Goal: Check status: Check status

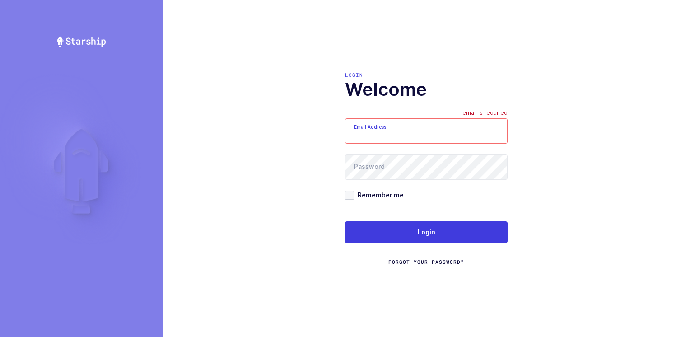
type input "[PERSON_NAME][EMAIL_ADDRESS][DOMAIN_NAME]"
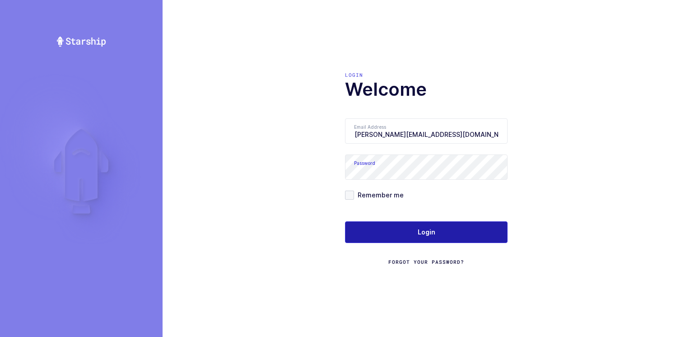
click at [216, 3] on button "Login" at bounding box center [426, 232] width 163 height 22
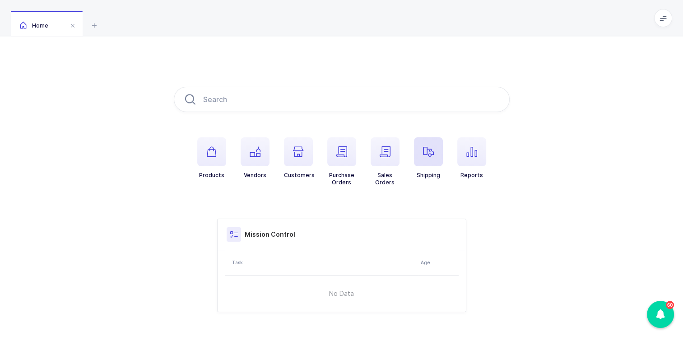
click at [428, 147] on icon "button" at bounding box center [428, 151] width 11 height 11
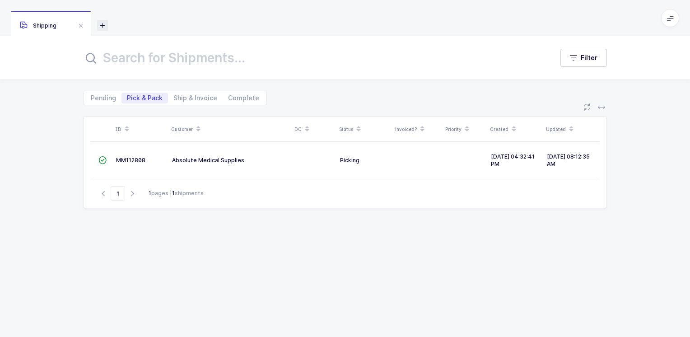
click at [104, 24] on icon at bounding box center [102, 25] width 11 height 11
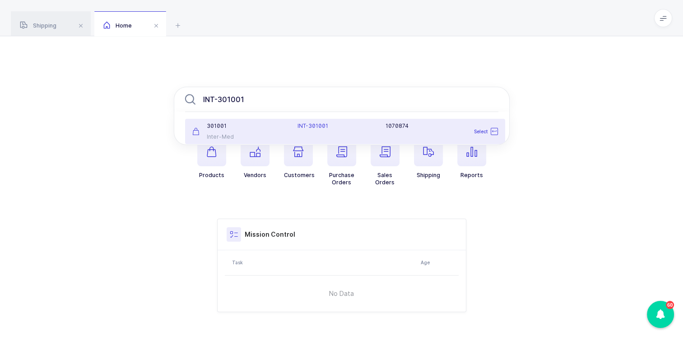
type input "INT-301001"
click at [262, 131] on div "301001 Inter-Med" at bounding box center [240, 131] width 106 height 18
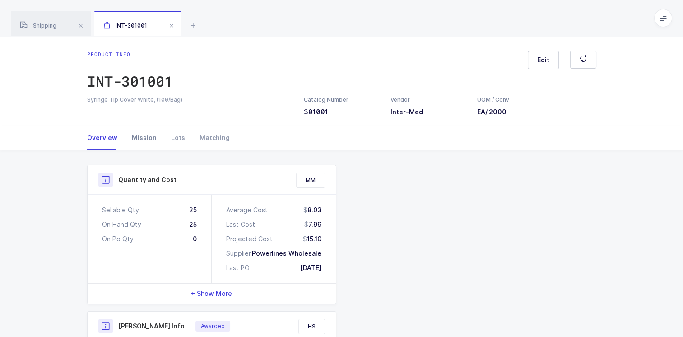
click at [141, 136] on div "Mission" at bounding box center [144, 138] width 39 height 24
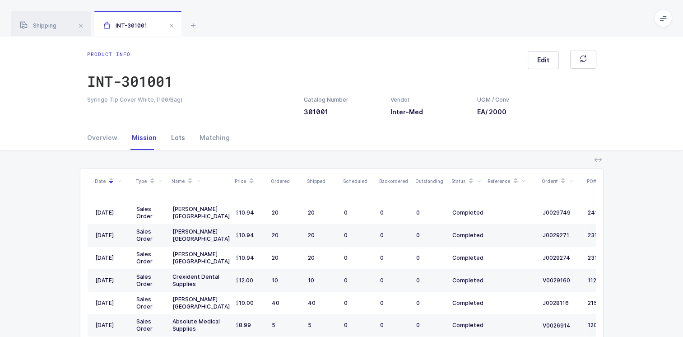
click at [177, 139] on div "Lots" at bounding box center [178, 138] width 28 height 24
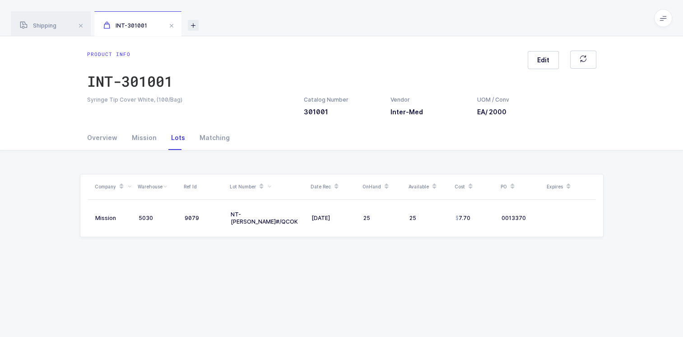
click at [191, 24] on icon at bounding box center [193, 25] width 11 height 11
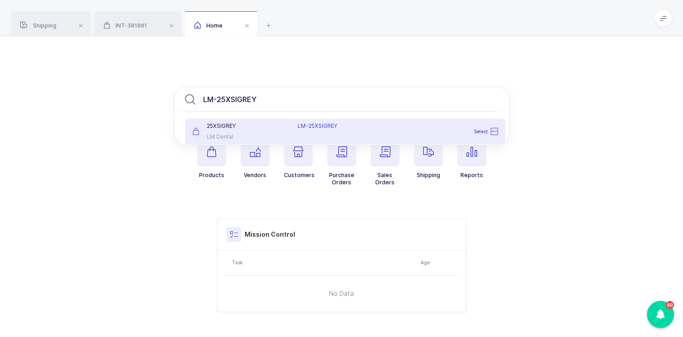
type input "LM-25XSIGREY"
click at [254, 128] on div "25XSIGREY" at bounding box center [239, 125] width 95 height 7
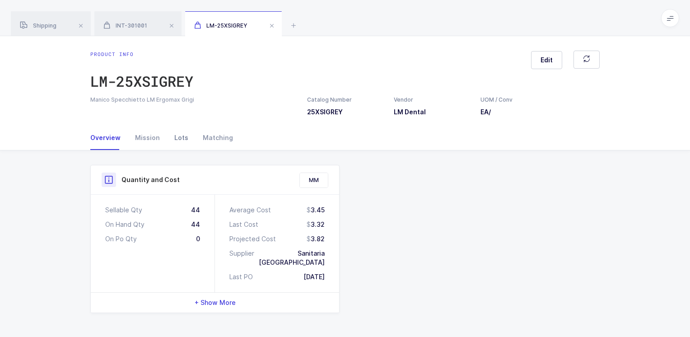
click at [181, 136] on div "Lots" at bounding box center [181, 138] width 28 height 24
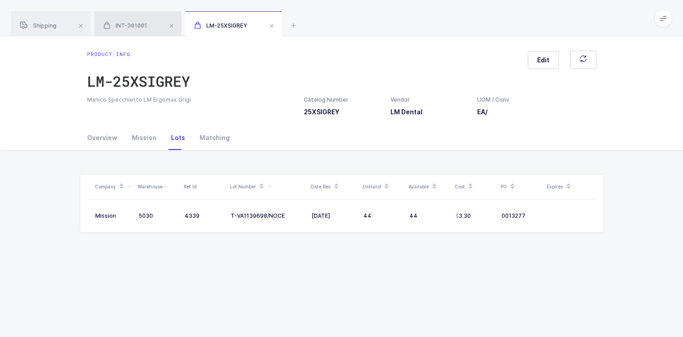
click at [139, 24] on span "INT-301001" at bounding box center [125, 25] width 44 height 7
